Goal: Check status: Check status

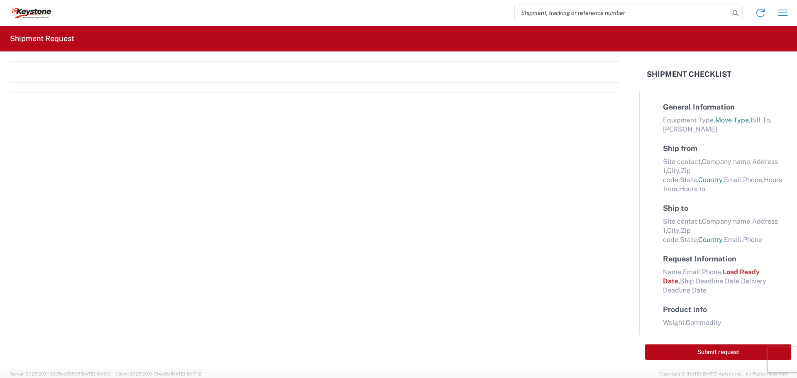
select select "FULL"
select select "LBS"
select select "IN"
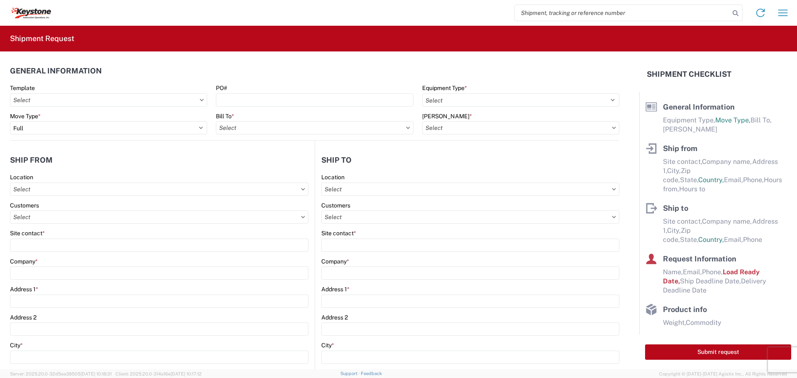
click at [535, 13] on input "search" at bounding box center [622, 13] width 215 height 16
type input "57050608"
click at [735, 15] on icon at bounding box center [736, 13] width 12 height 12
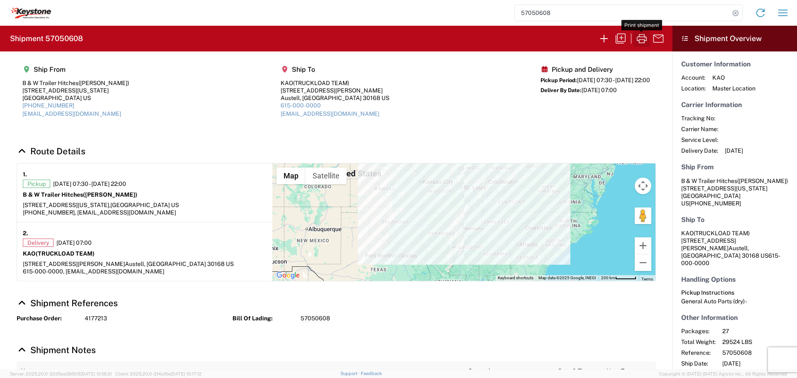
click at [644, 36] on icon "button" at bounding box center [641, 38] width 13 height 13
